Goal: Transaction & Acquisition: Purchase product/service

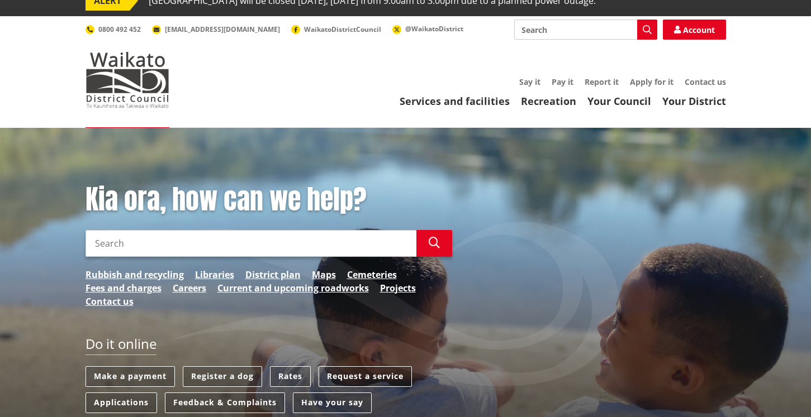
scroll to position [99, 0]
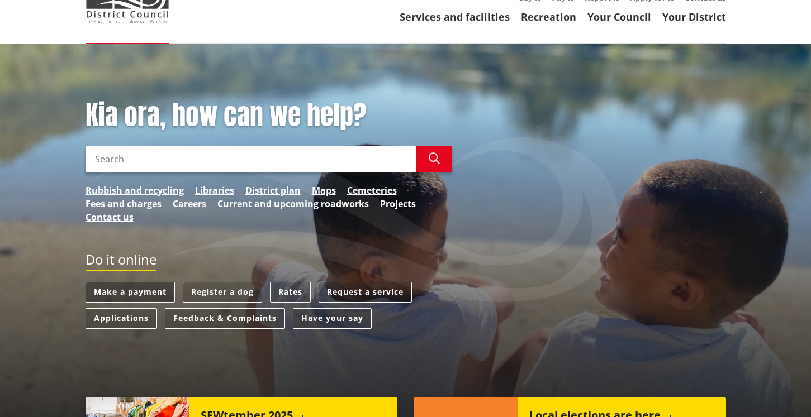
click at [146, 293] on link "Make a payment" at bounding box center [129, 292] width 89 height 21
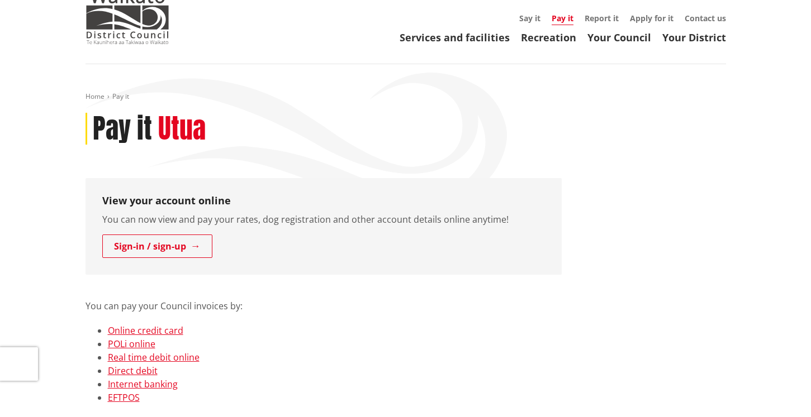
scroll to position [225, 0]
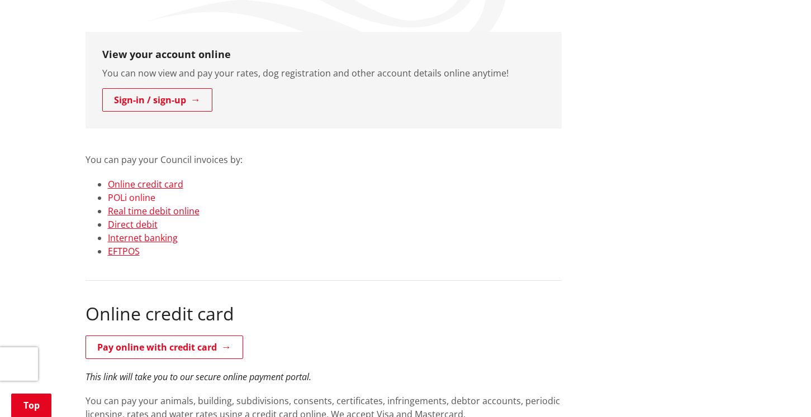
click at [135, 198] on link "POLi online" at bounding box center [131, 198] width 47 height 12
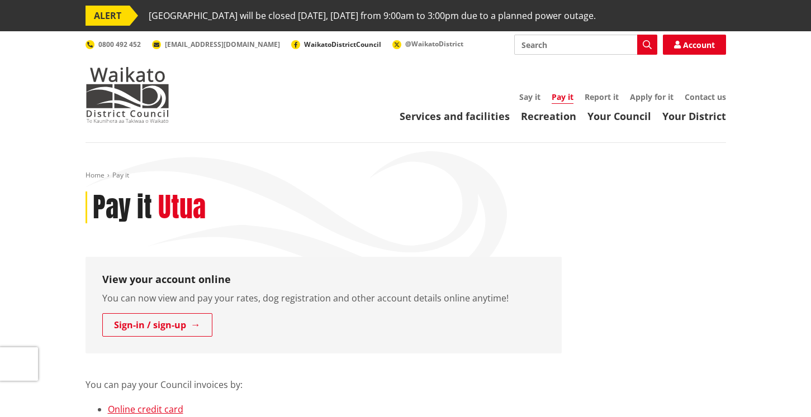
click at [304, 44] on span "WaikatoDistrictCouncil" at bounding box center [342, 44] width 77 height 9
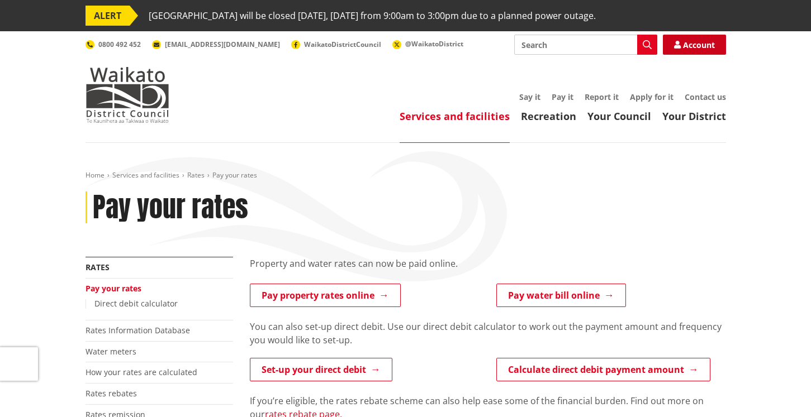
click at [688, 43] on link "Account" at bounding box center [694, 45] width 63 height 20
